Goal: Check status: Check status

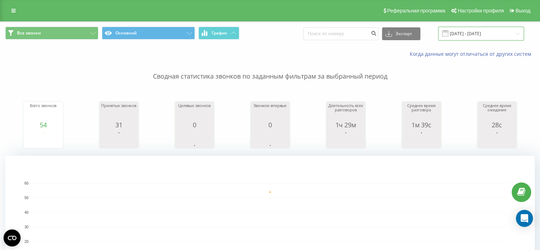
click at [483, 34] on input "[DATE] - [DATE]" at bounding box center [481, 34] width 86 height 14
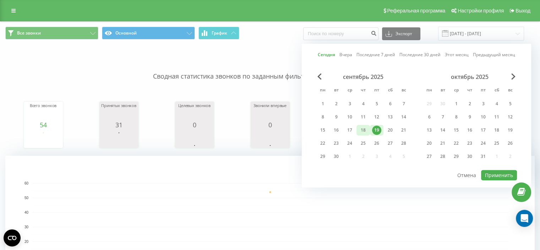
click at [361, 129] on div "18" at bounding box center [363, 129] width 9 height 9
click at [374, 126] on div "19" at bounding box center [376, 129] width 9 height 9
click at [500, 173] on button "Применить" at bounding box center [499, 175] width 36 height 10
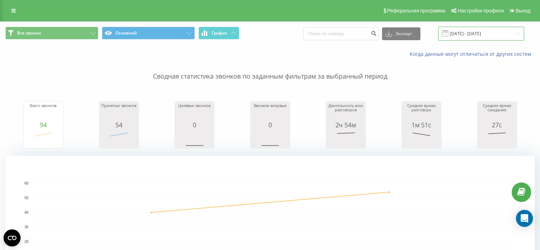
click at [471, 29] on input "[DATE] - [DATE]" at bounding box center [481, 34] width 86 height 14
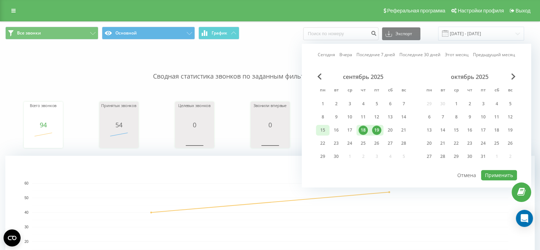
click at [322, 129] on div "15" at bounding box center [322, 129] width 9 height 9
click at [381, 129] on div "19" at bounding box center [376, 129] width 9 height 9
click at [493, 173] on button "Применить" at bounding box center [499, 175] width 36 height 10
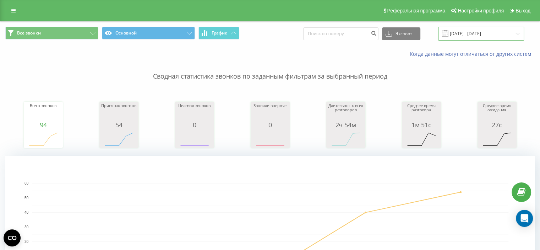
click at [469, 31] on input "[DATE] - [DATE]" at bounding box center [481, 34] width 86 height 14
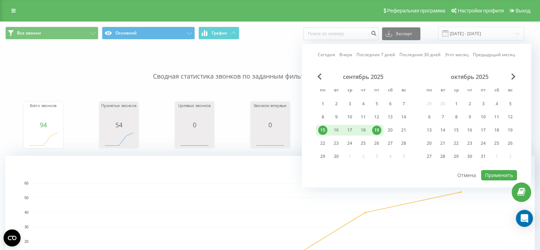
click at [381, 132] on div "19" at bounding box center [377, 130] width 14 height 11
click at [496, 174] on button "Применить" at bounding box center [499, 175] width 36 height 10
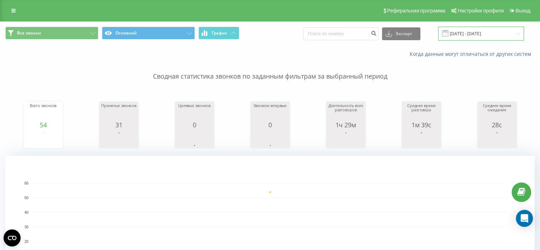
click at [473, 35] on input "[DATE] - [DATE]" at bounding box center [481, 34] width 86 height 14
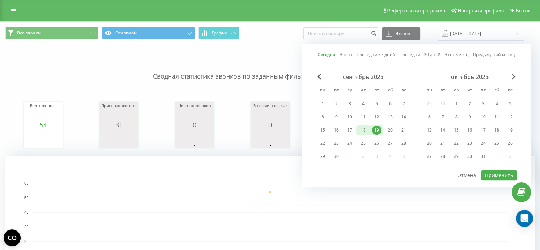
click at [368, 129] on div "18" at bounding box center [363, 129] width 9 height 9
drag, startPoint x: 374, startPoint y: 129, endPoint x: 383, endPoint y: 131, distance: 8.8
click at [375, 129] on div "19" at bounding box center [376, 129] width 9 height 9
click at [492, 171] on button "Применить" at bounding box center [499, 175] width 36 height 10
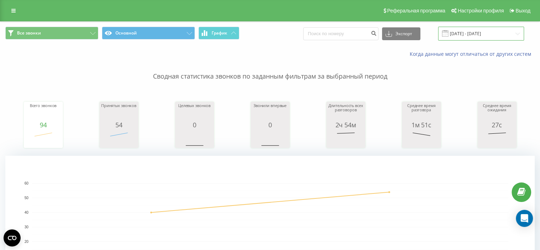
click at [463, 35] on input "[DATE] - [DATE]" at bounding box center [481, 34] width 86 height 14
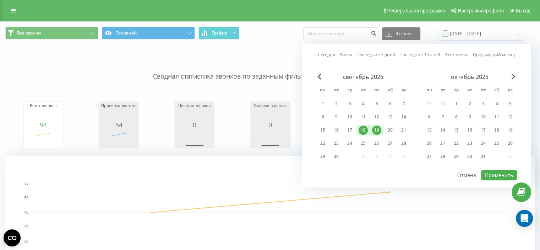
click at [382, 126] on div "19" at bounding box center [377, 130] width 14 height 11
click at [490, 174] on button "Применить" at bounding box center [499, 175] width 36 height 10
type input "[DATE] - [DATE]"
